Goal: Transaction & Acquisition: Purchase product/service

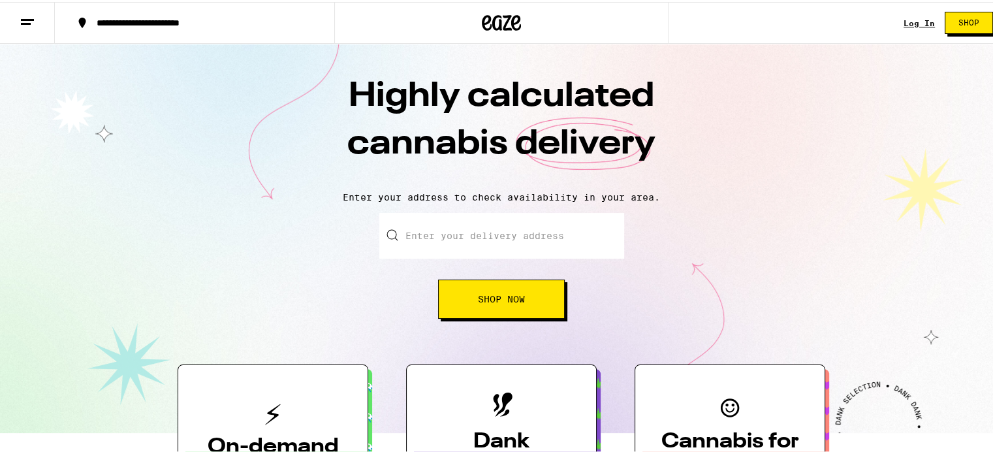
click at [904, 19] on link "Log In" at bounding box center [919, 21] width 31 height 8
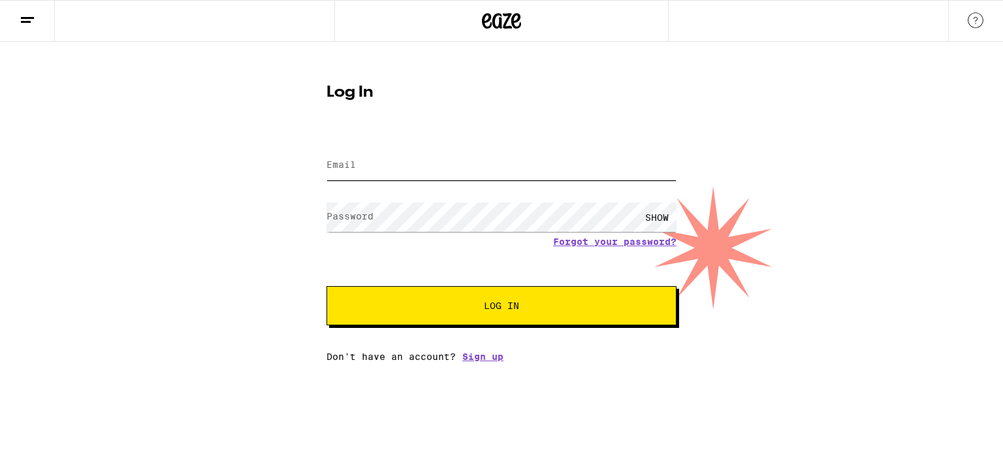
type input "[EMAIL_ADDRESS][DOMAIN_NAME]"
click at [458, 315] on button "Log In" at bounding box center [501, 305] width 350 height 39
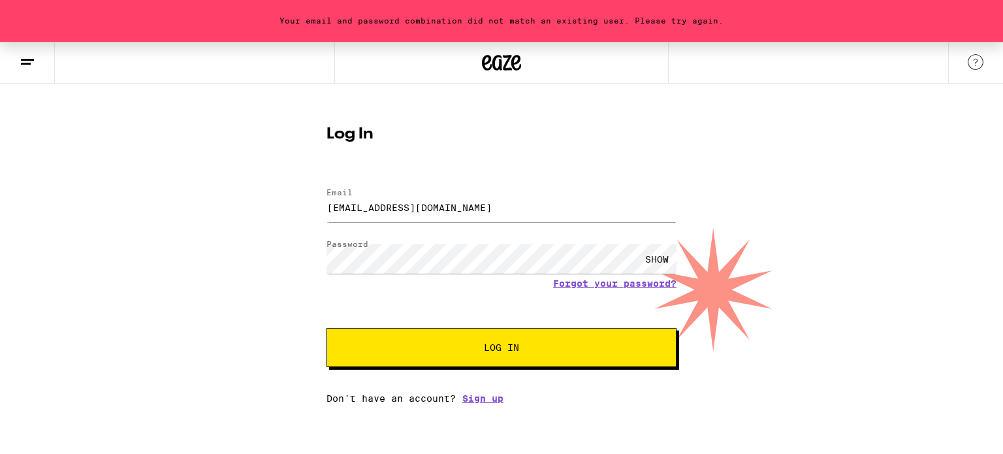
click at [652, 259] on div "SHOW" at bounding box center [656, 258] width 39 height 29
click at [503, 340] on button "Log In" at bounding box center [501, 347] width 350 height 39
click at [617, 283] on link "Forgot your password?" at bounding box center [614, 283] width 123 height 10
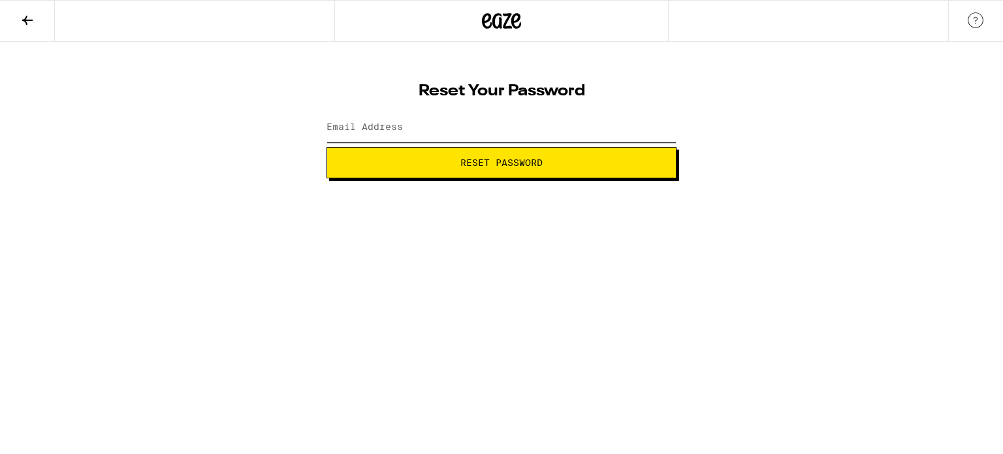
click at [472, 130] on input "Email Address" at bounding box center [501, 127] width 350 height 29
type input "[EMAIL_ADDRESS][DOMAIN_NAME]"
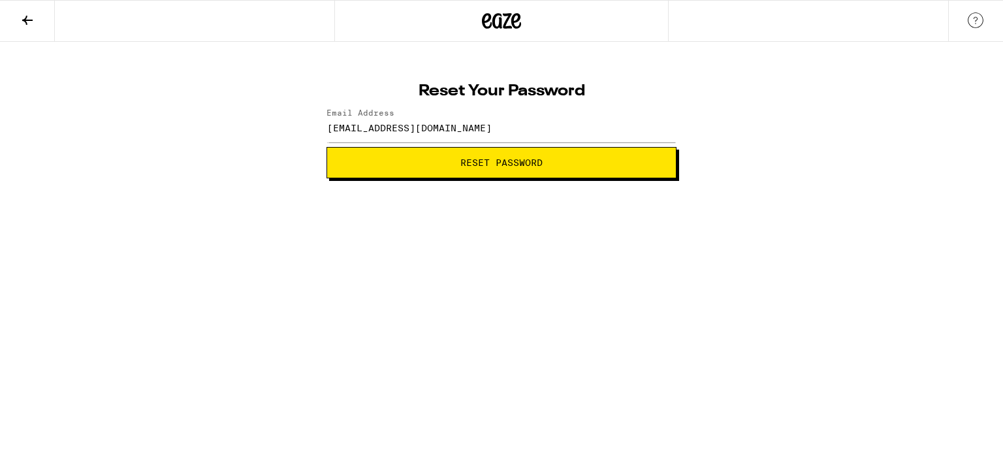
click at [467, 153] on button "Reset Password" at bounding box center [501, 162] width 350 height 31
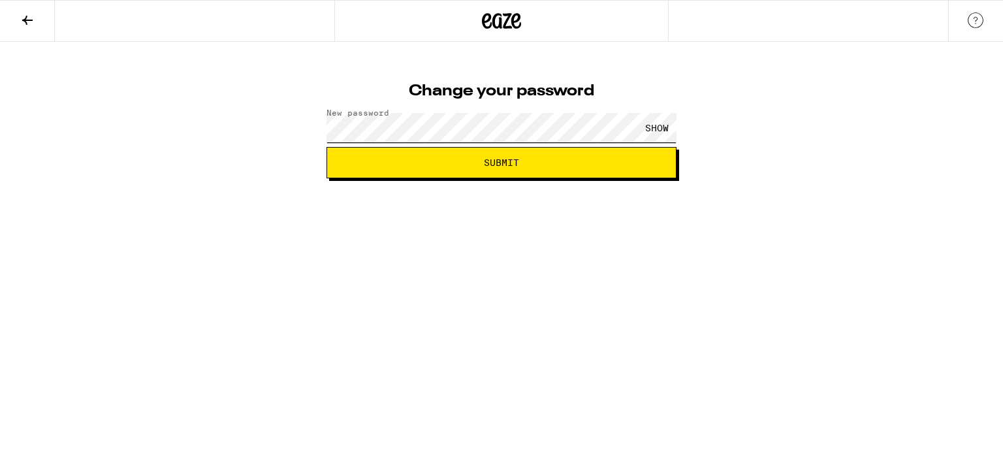
click at [326, 147] on button "Submit" at bounding box center [501, 162] width 350 height 31
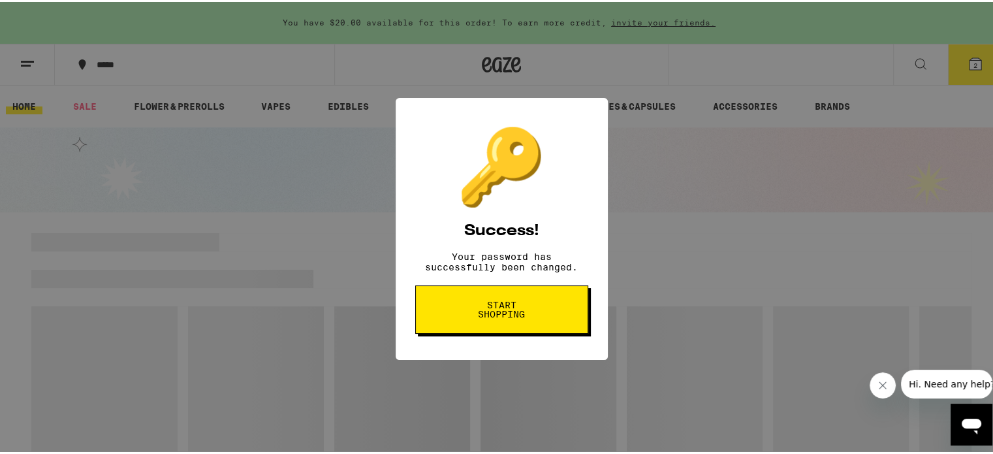
click at [481, 317] on span "Start shopping" at bounding box center [501, 307] width 67 height 18
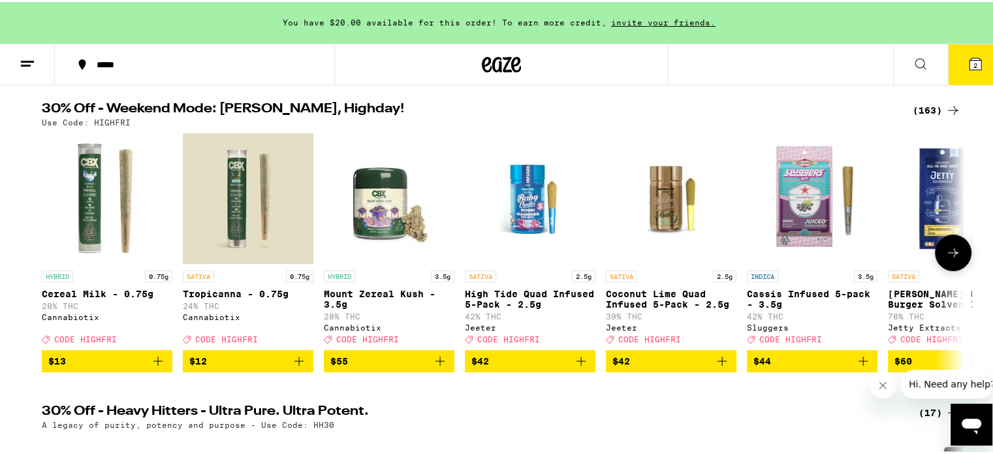
scroll to position [65, 0]
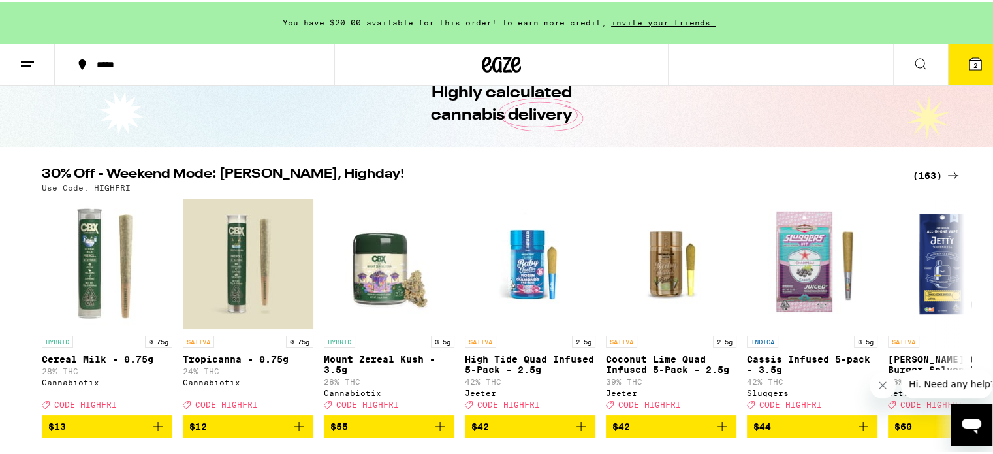
click at [946, 172] on icon at bounding box center [953, 174] width 16 height 16
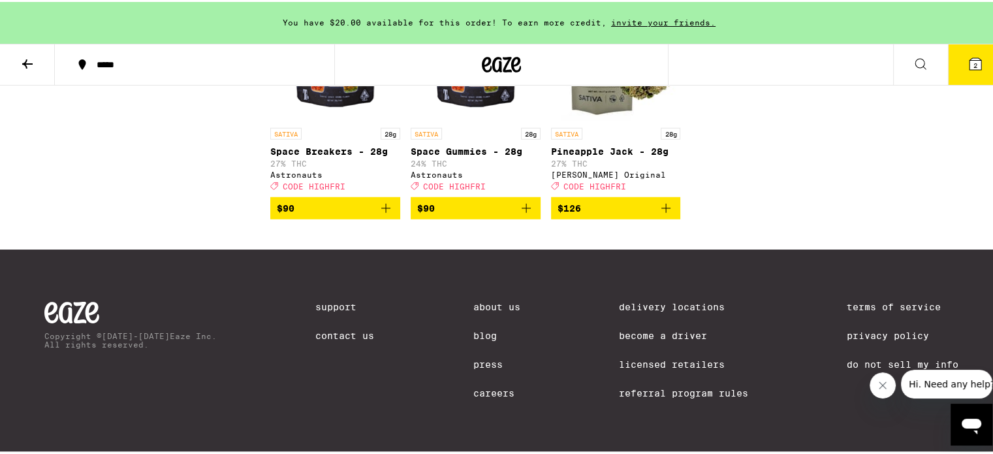
scroll to position [8480, 0]
